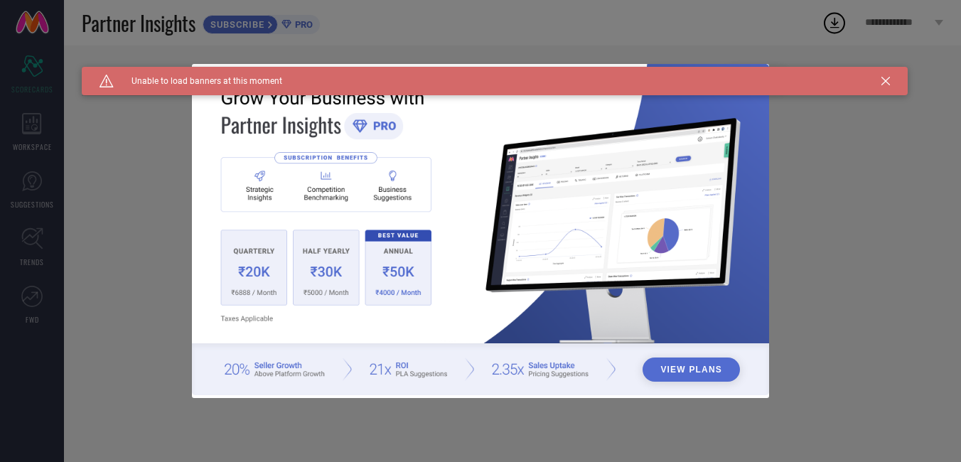
type input "All"
click at [881, 73] on div "Caution Created with Sketch. Unable to load banners at this moment" at bounding box center [495, 81] width 826 height 28
click at [898, 74] on div "Caution Created with Sketch. Unable to load banners at this moment" at bounding box center [495, 81] width 826 height 28
click at [886, 82] on icon at bounding box center [885, 81] width 9 height 9
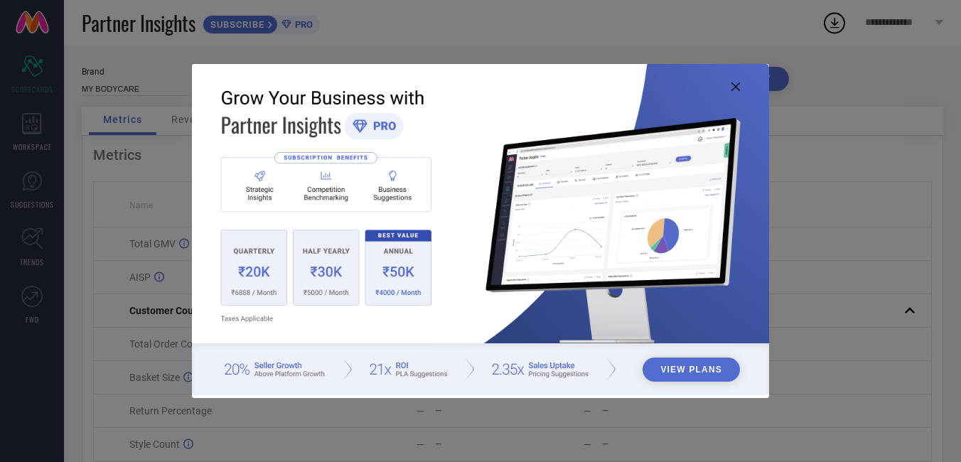
click at [886, 82] on div "View Plans" at bounding box center [480, 231] width 961 height 462
